Goal: Transaction & Acquisition: Subscribe to service/newsletter

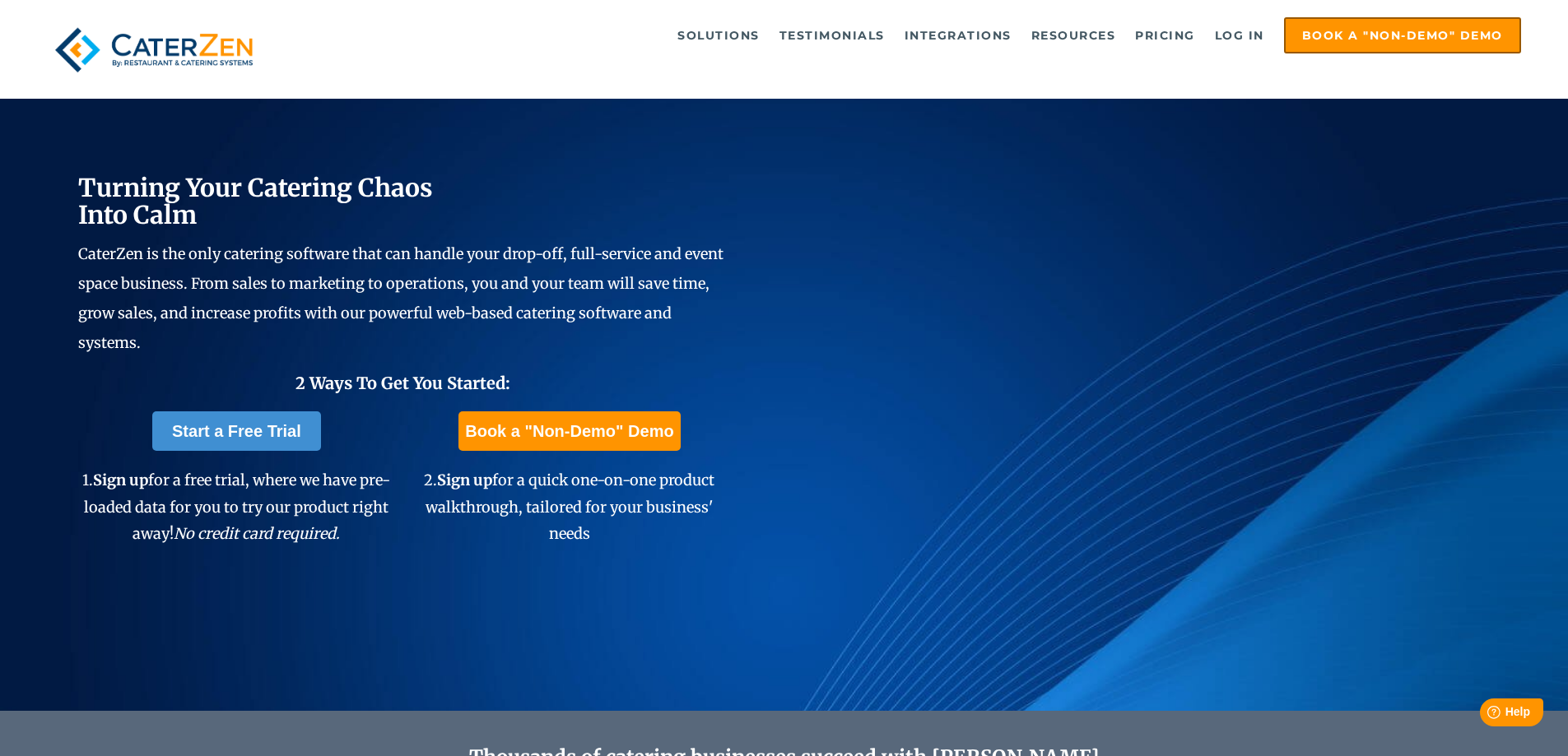
click at [617, 622] on div "Turning Your Catering Chaos Into Calm CaterZen is the only catering software th…" at bounding box center [784, 356] width 1568 height 709
click at [233, 432] on link "Start a Free Trial" at bounding box center [236, 431] width 169 height 39
click at [512, 422] on link "Book a "Non-Demo" Demo" at bounding box center [569, 431] width 222 height 39
click at [778, 624] on div "Turning Your Catering Chaos Into Calm CaterZen is the only catering software th…" at bounding box center [784, 356] width 1568 height 709
